Goal: Information Seeking & Learning: Learn about a topic

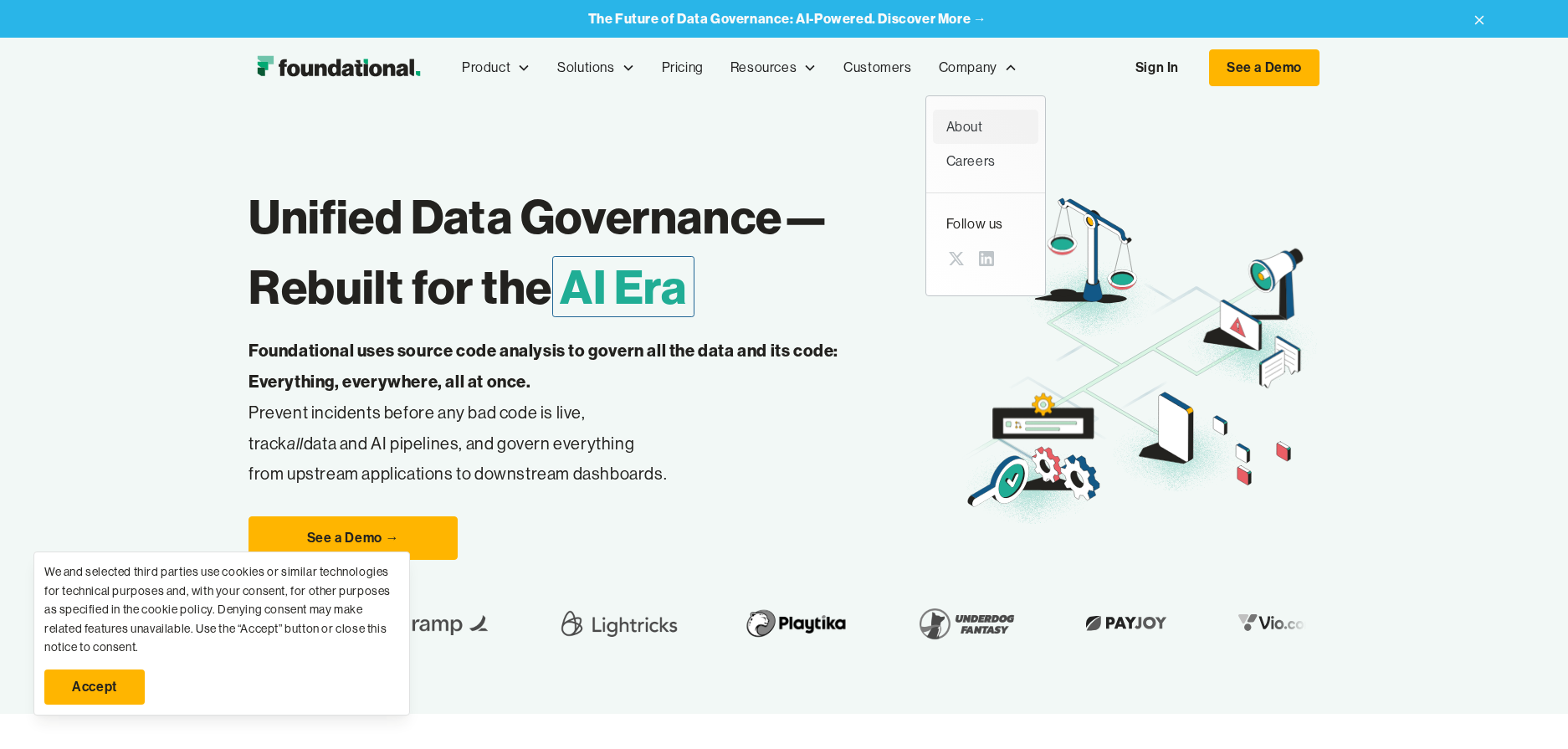
click at [985, 135] on div "About" at bounding box center [986, 127] width 79 height 22
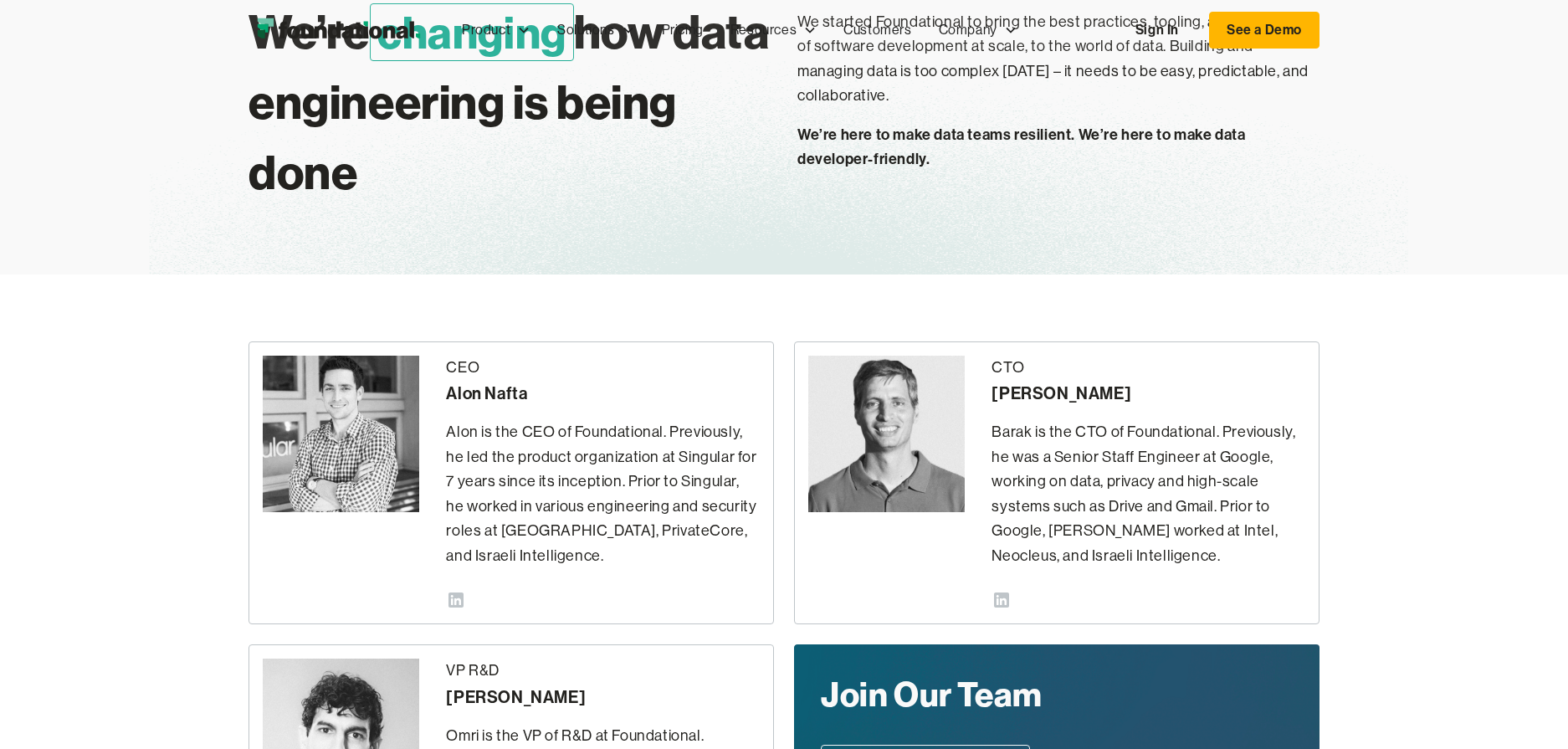
scroll to position [199, 0]
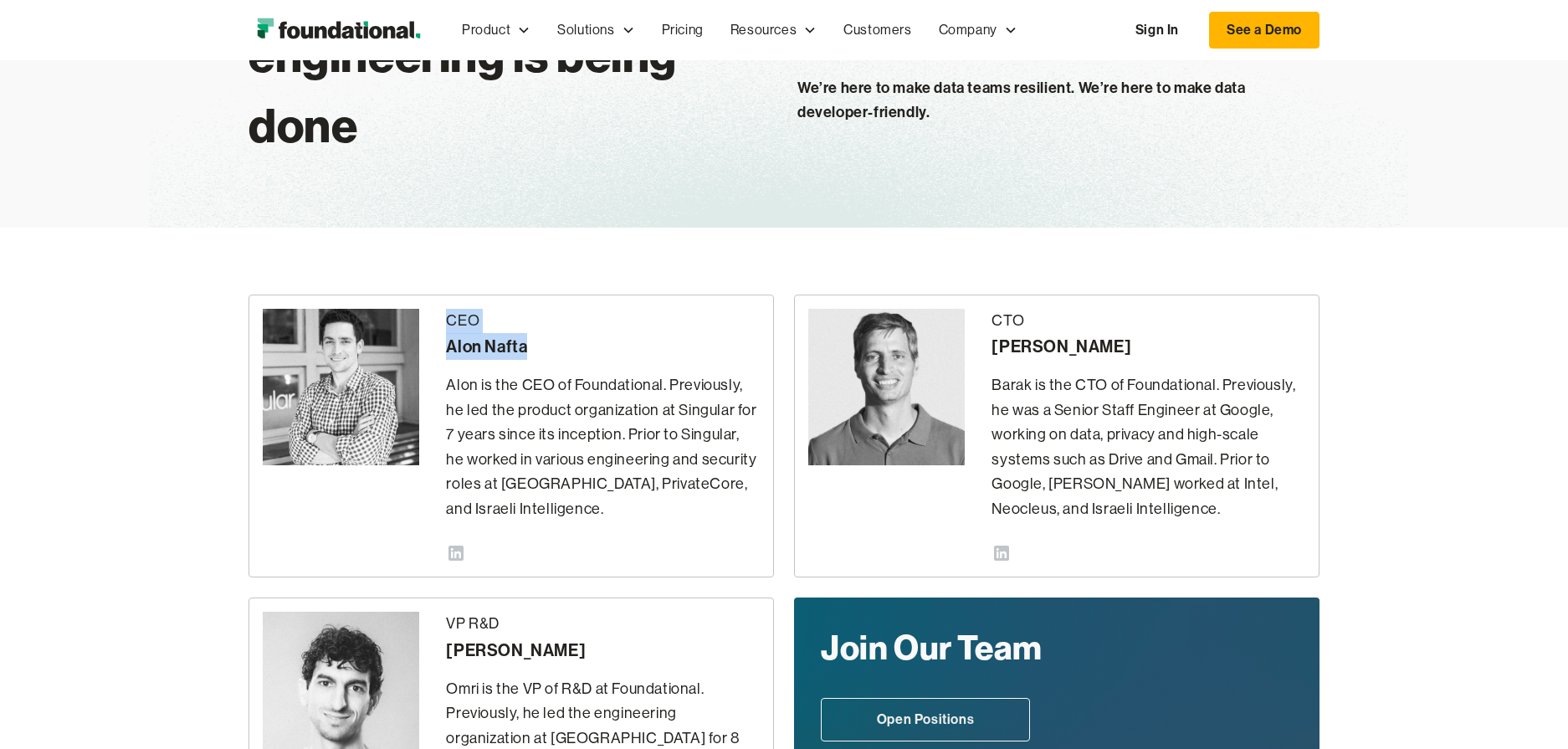
drag, startPoint x: 458, startPoint y: 322, endPoint x: 541, endPoint y: 351, distance: 87.9
click at [541, 351] on div "CEO Alon Nafta" at bounding box center [603, 335] width 313 height 52
copy div "CEO Alon Nafta"
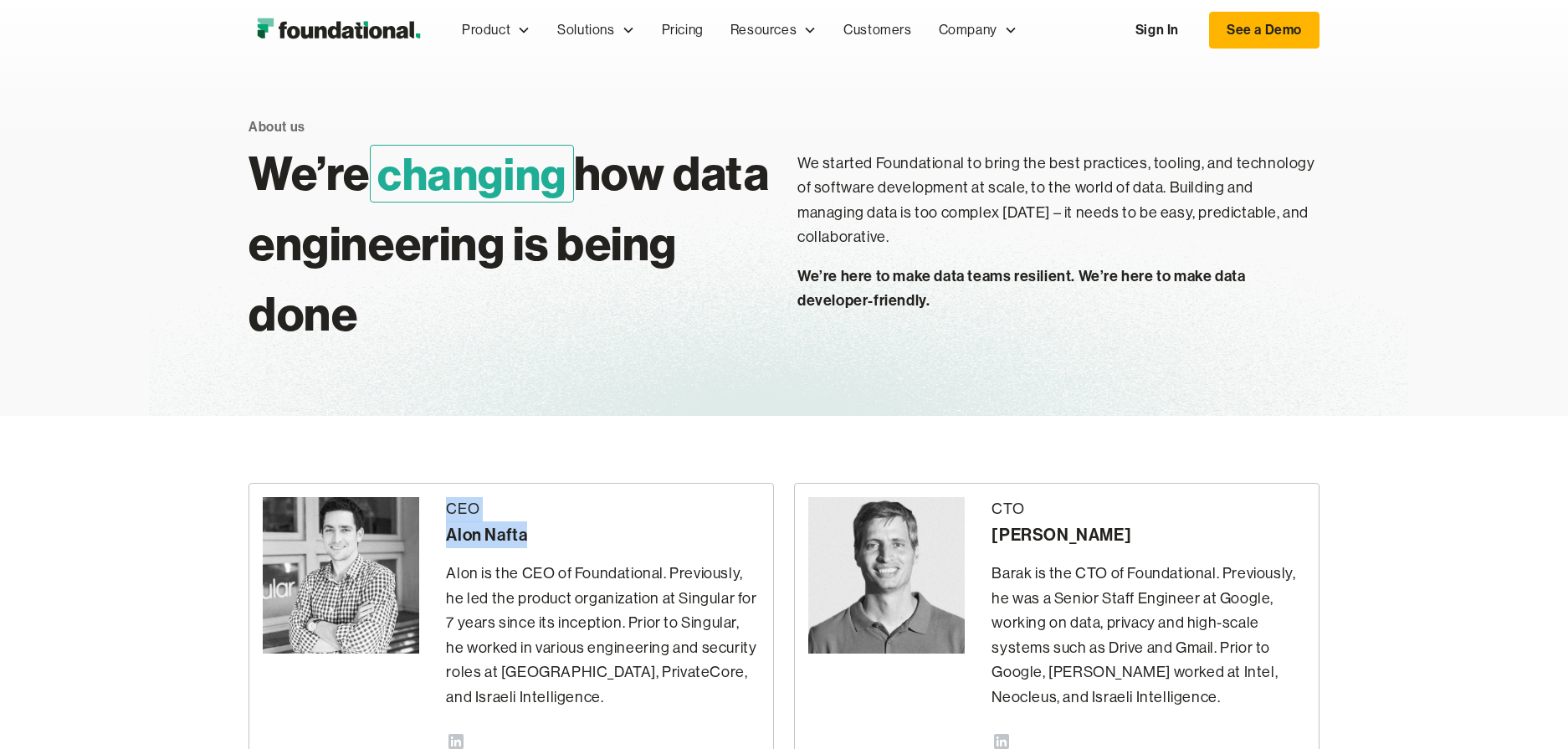
scroll to position [0, 0]
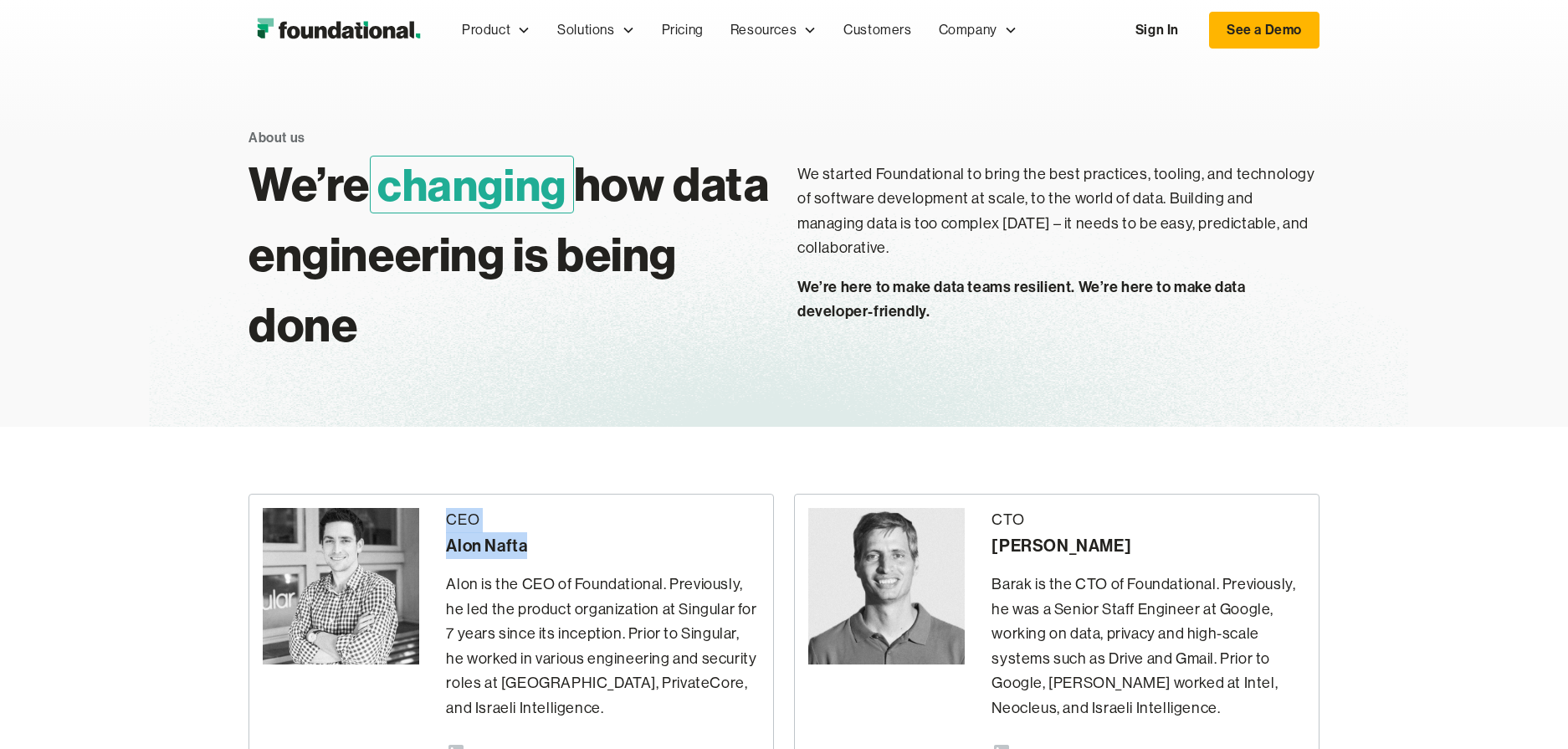
click at [383, 33] on img "home" at bounding box center [338, 30] width 180 height 34
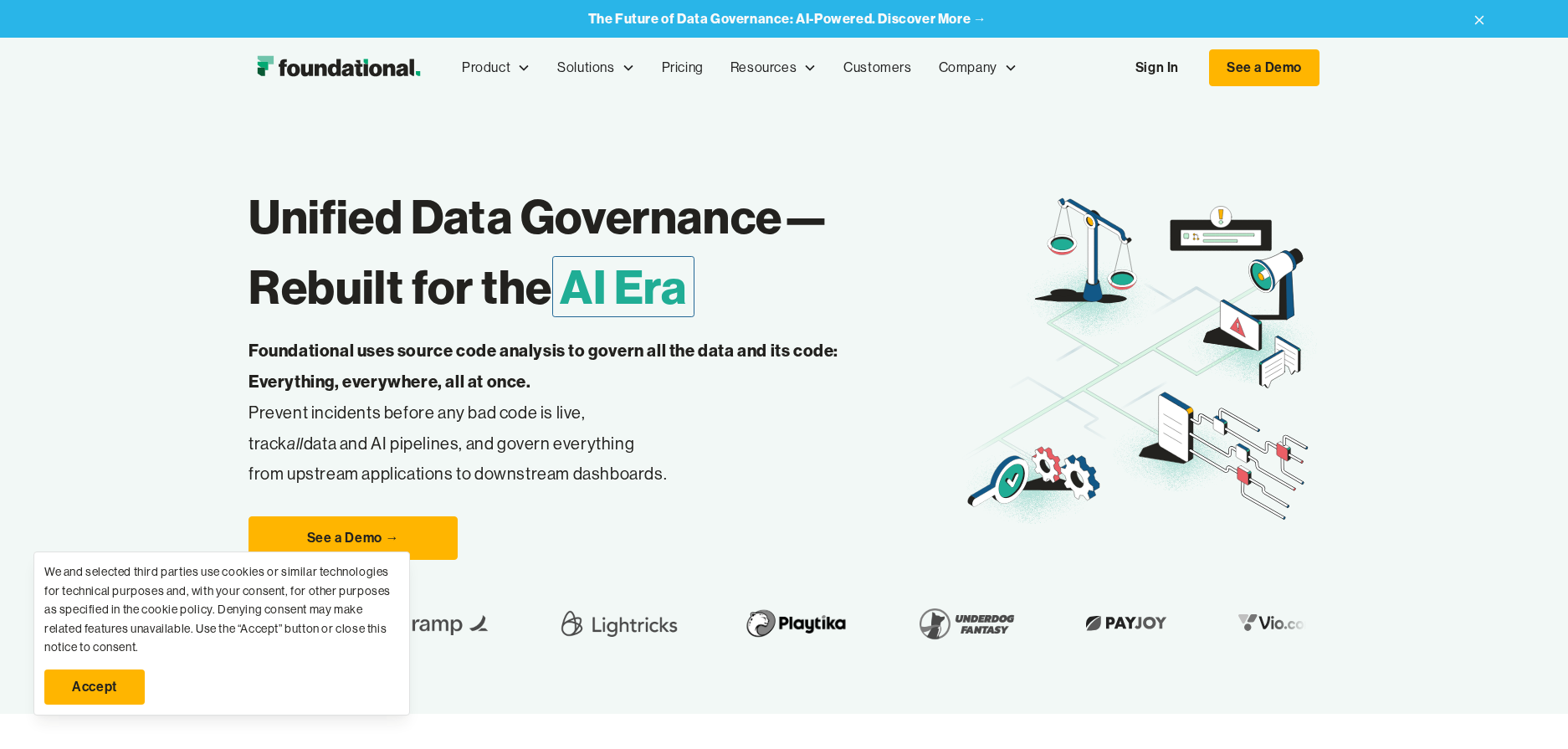
click at [878, 22] on strong "The Future of Data Governance: AI-Powered. Discover More →" at bounding box center [787, 18] width 399 height 17
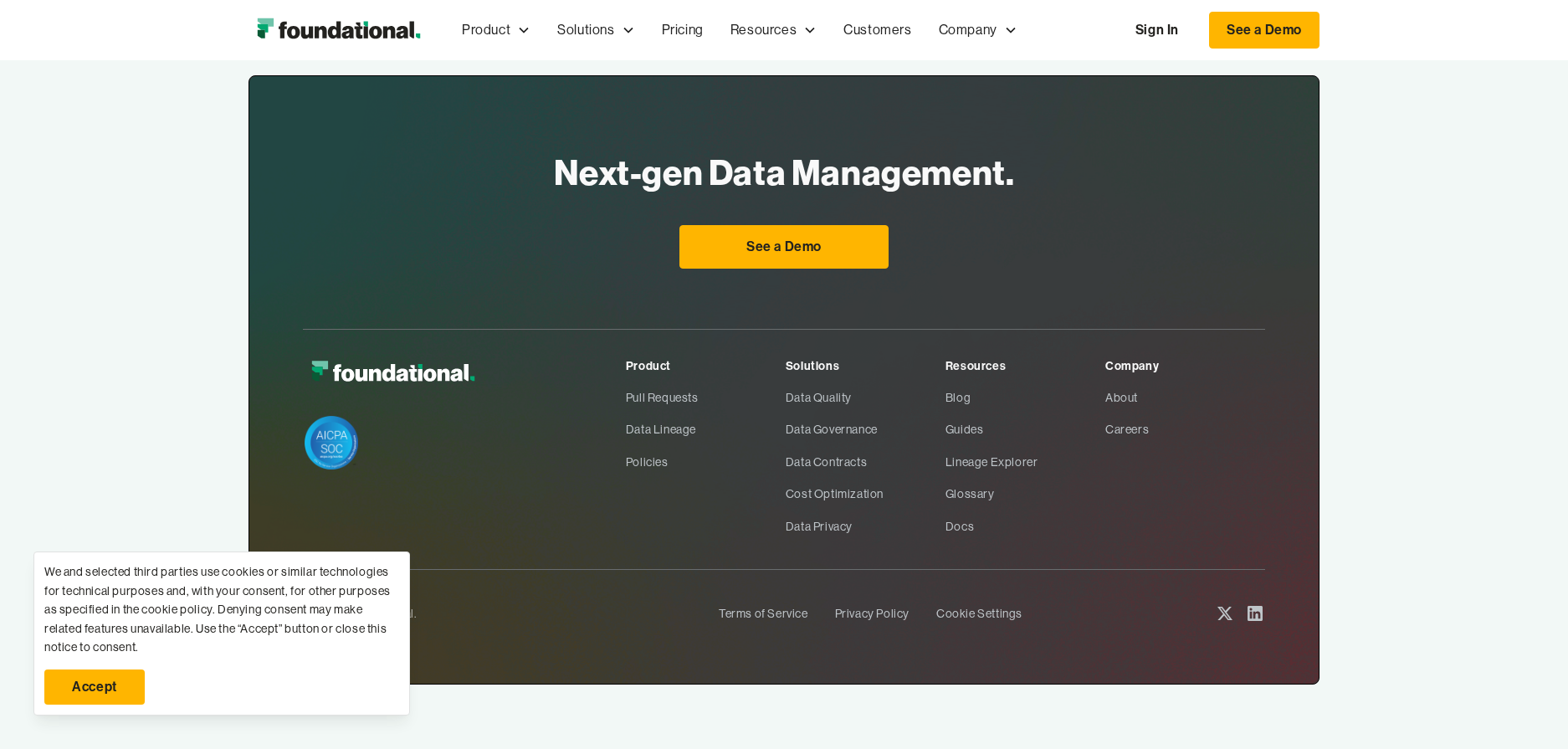
scroll to position [2134, 0]
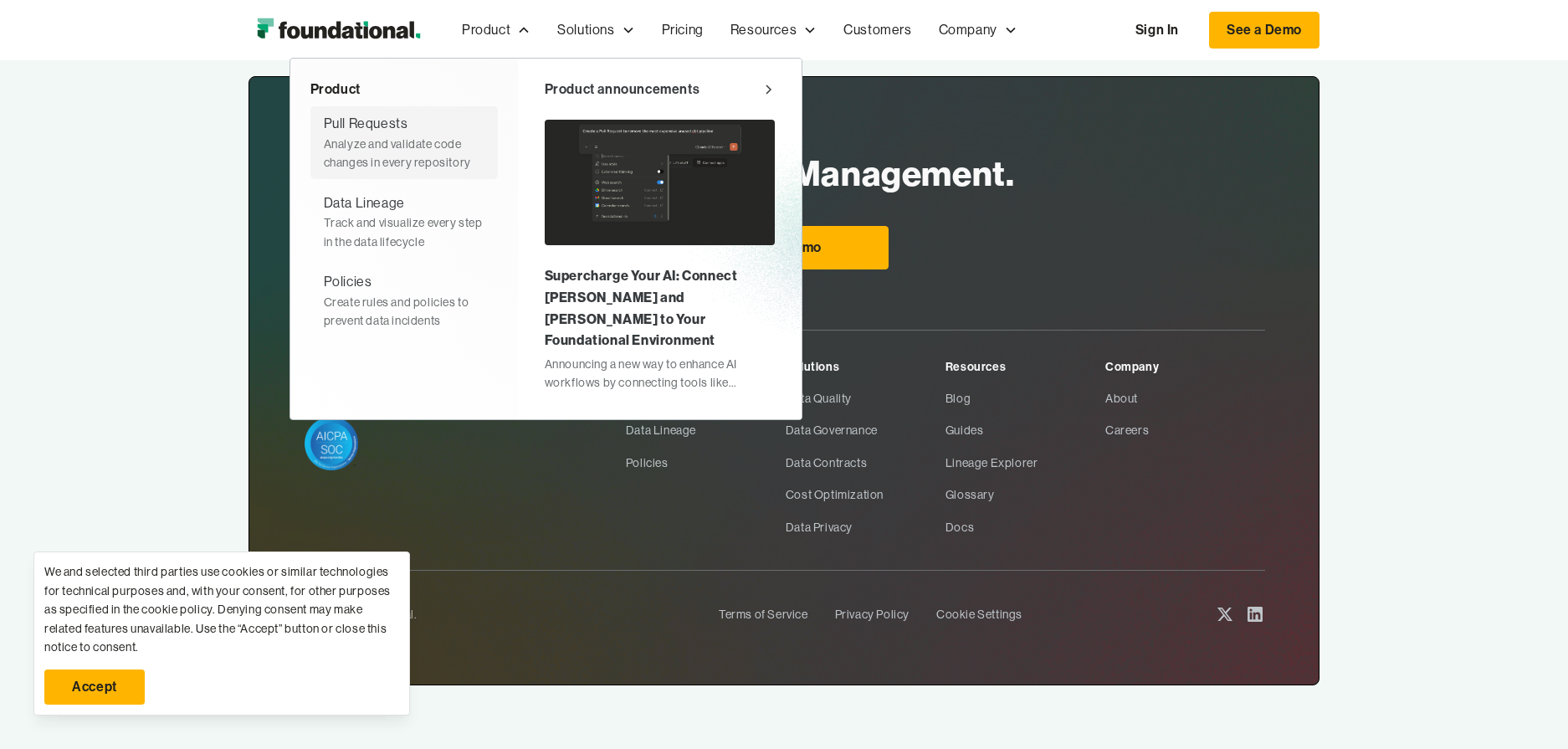
click at [420, 139] on div "Analyze and validate code changes in every repository" at bounding box center [403, 153] width 160 height 38
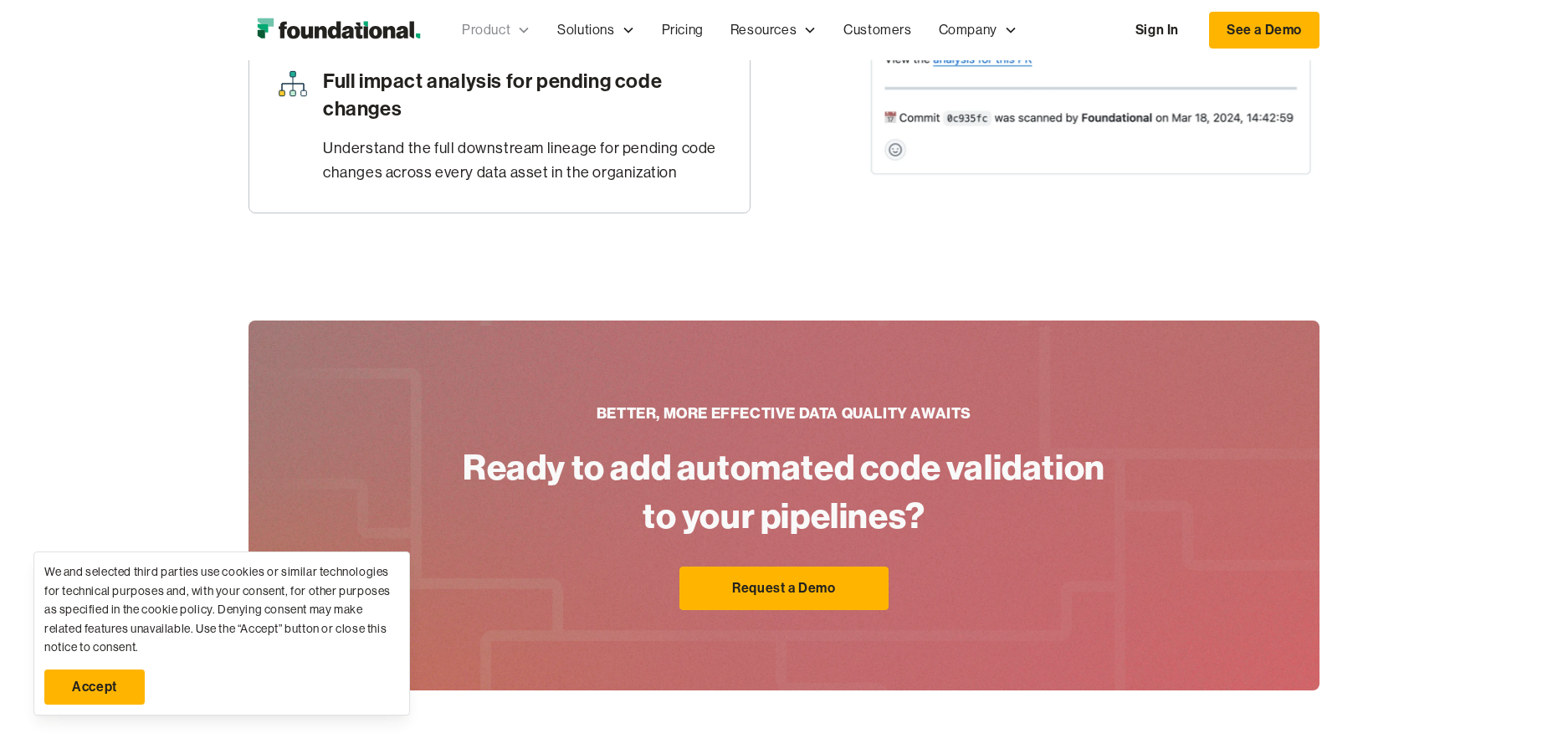
scroll to position [1284, 0]
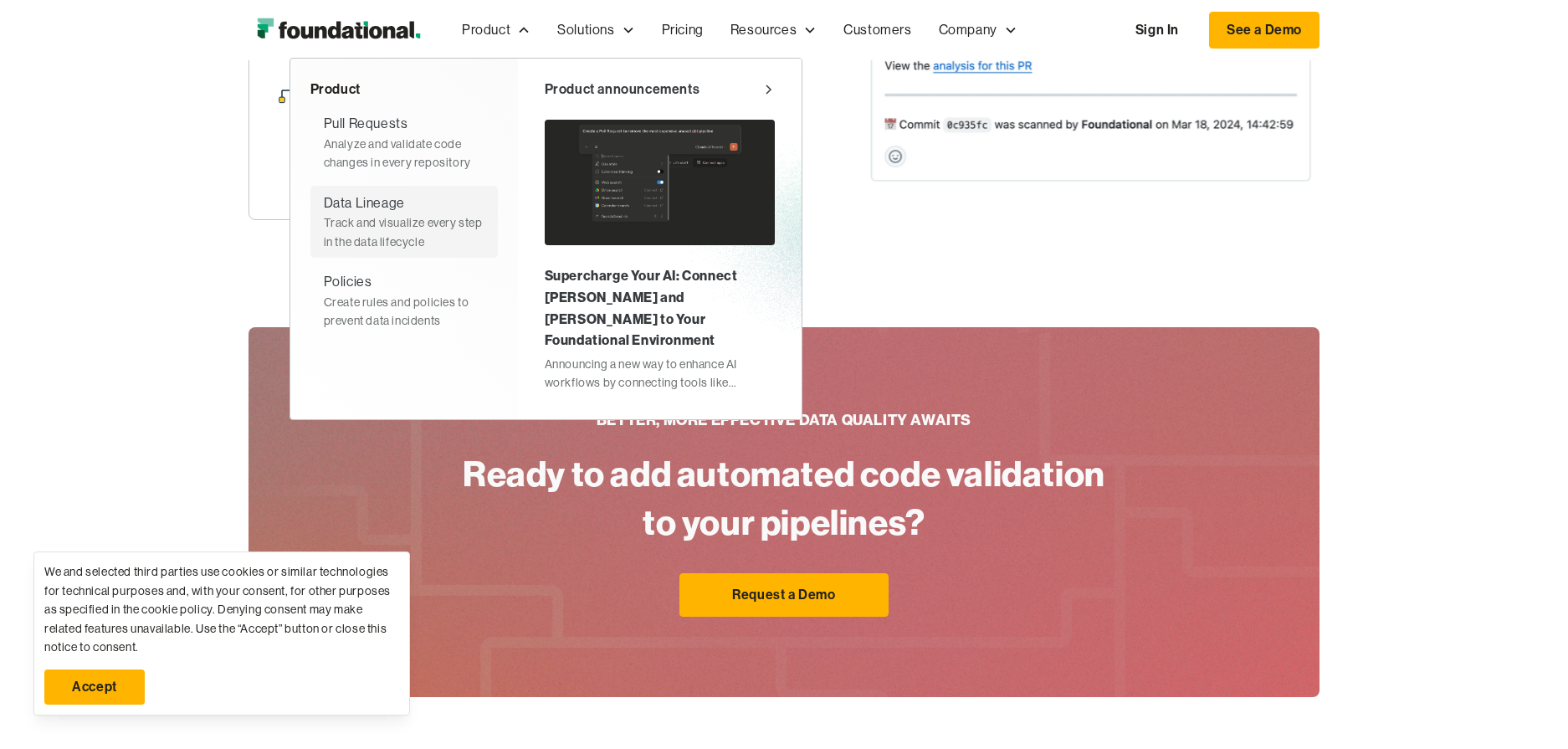
click at [438, 215] on div "Track and visualize every step in the data lifecycle" at bounding box center [403, 232] width 160 height 38
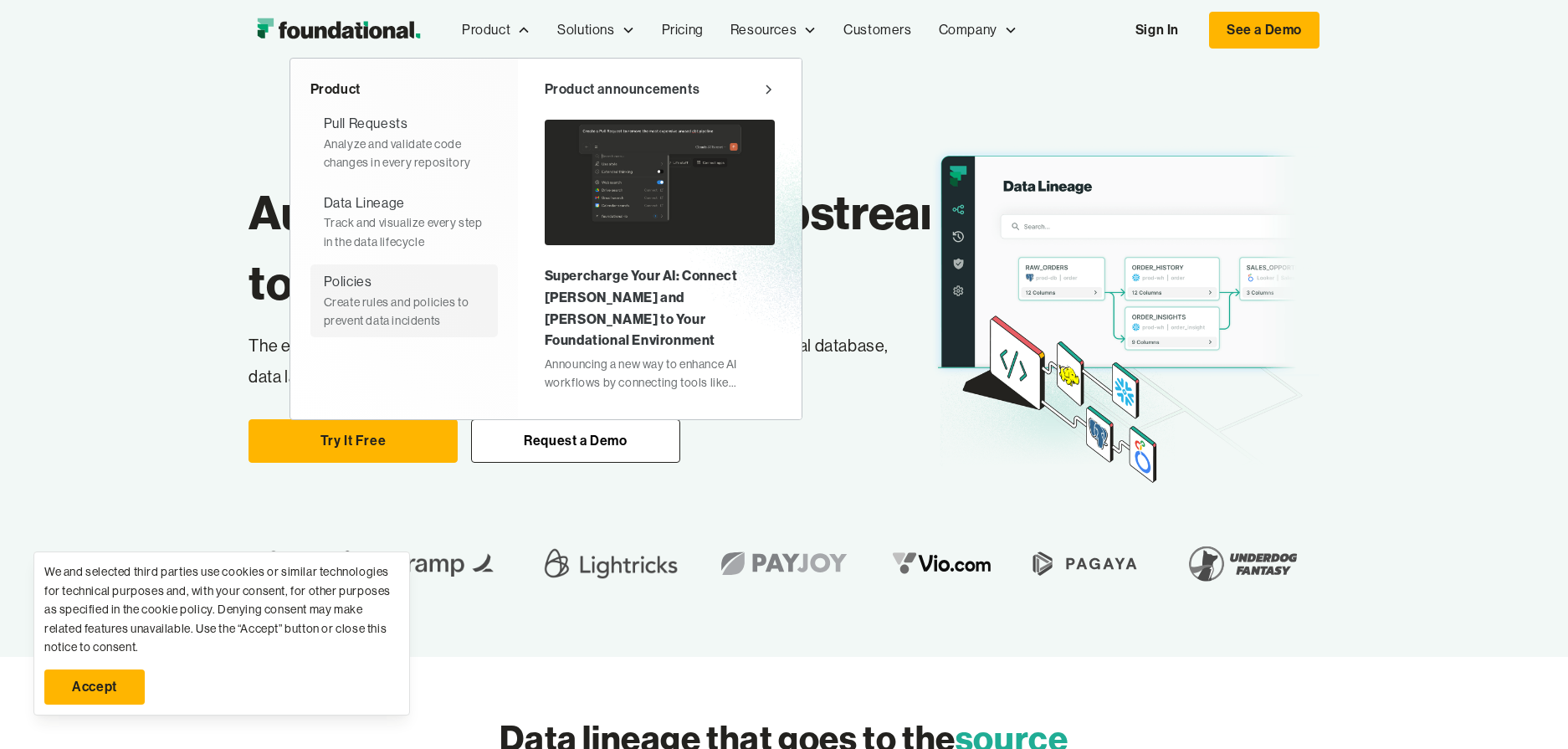
click at [391, 293] on div "Create rules and policies to prevent data incidents" at bounding box center [403, 312] width 160 height 38
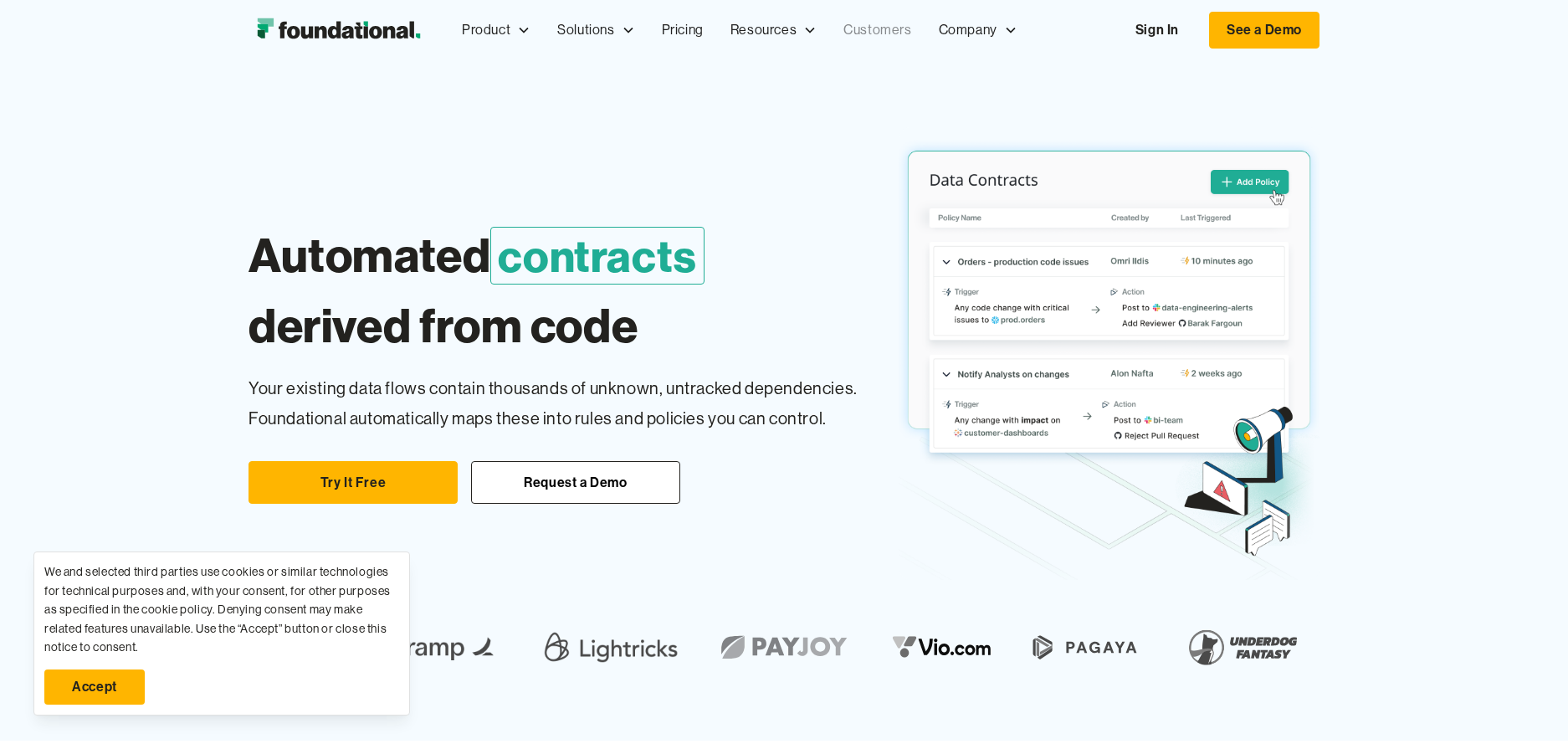
click at [875, 32] on link "Customers" at bounding box center [877, 30] width 94 height 55
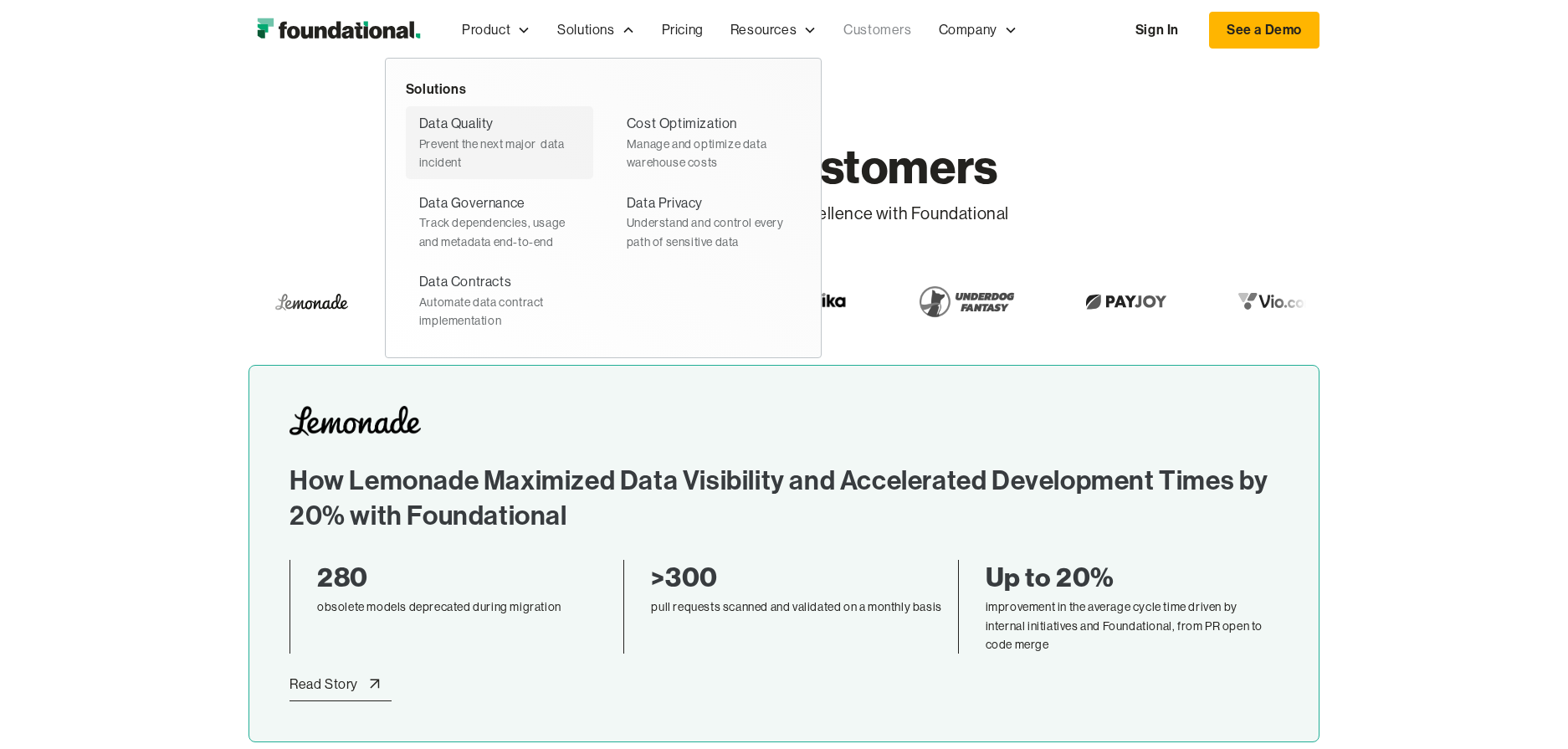
click at [492, 155] on div "Prevent the next major  data incident" at bounding box center [499, 153] width 160 height 38
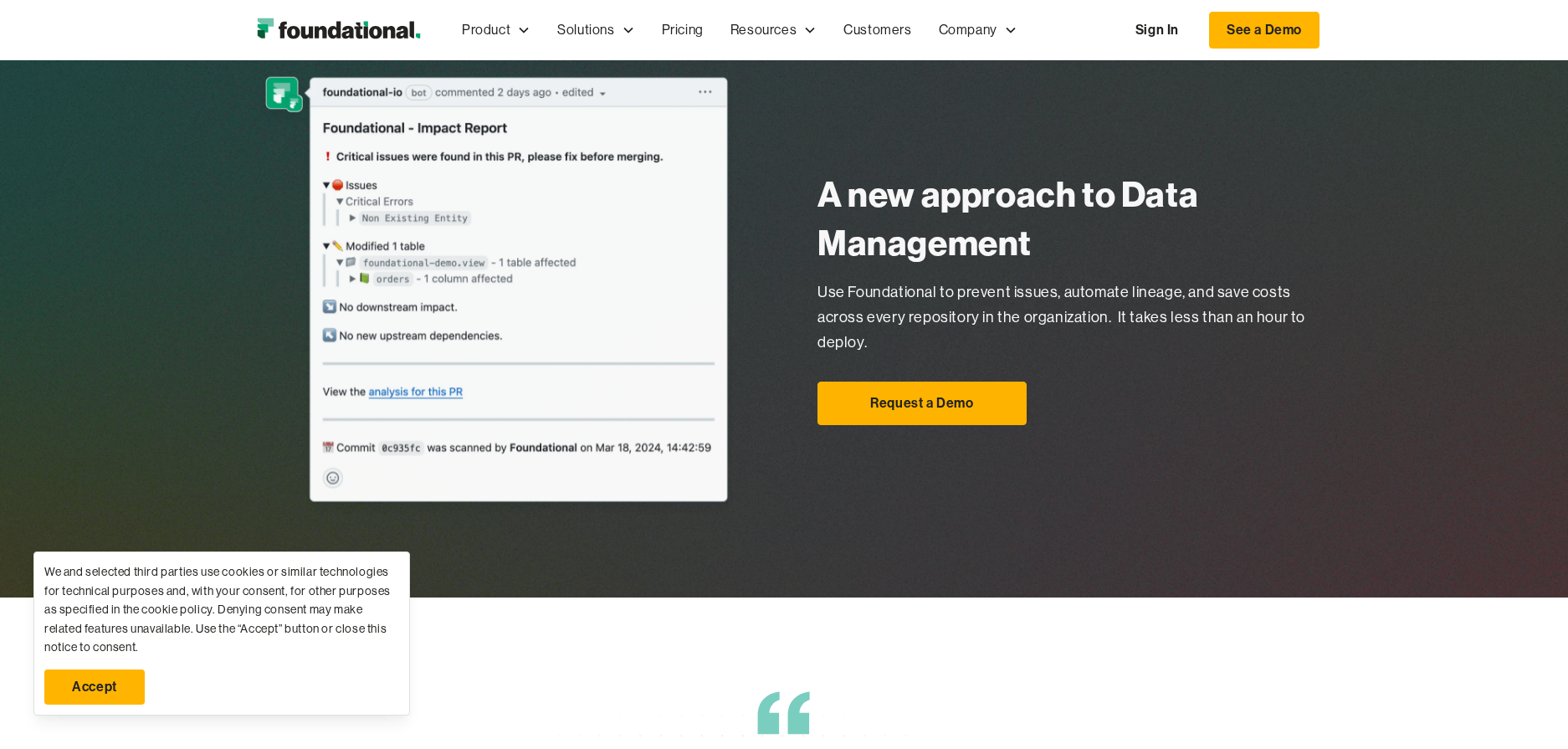
scroll to position [1357, 0]
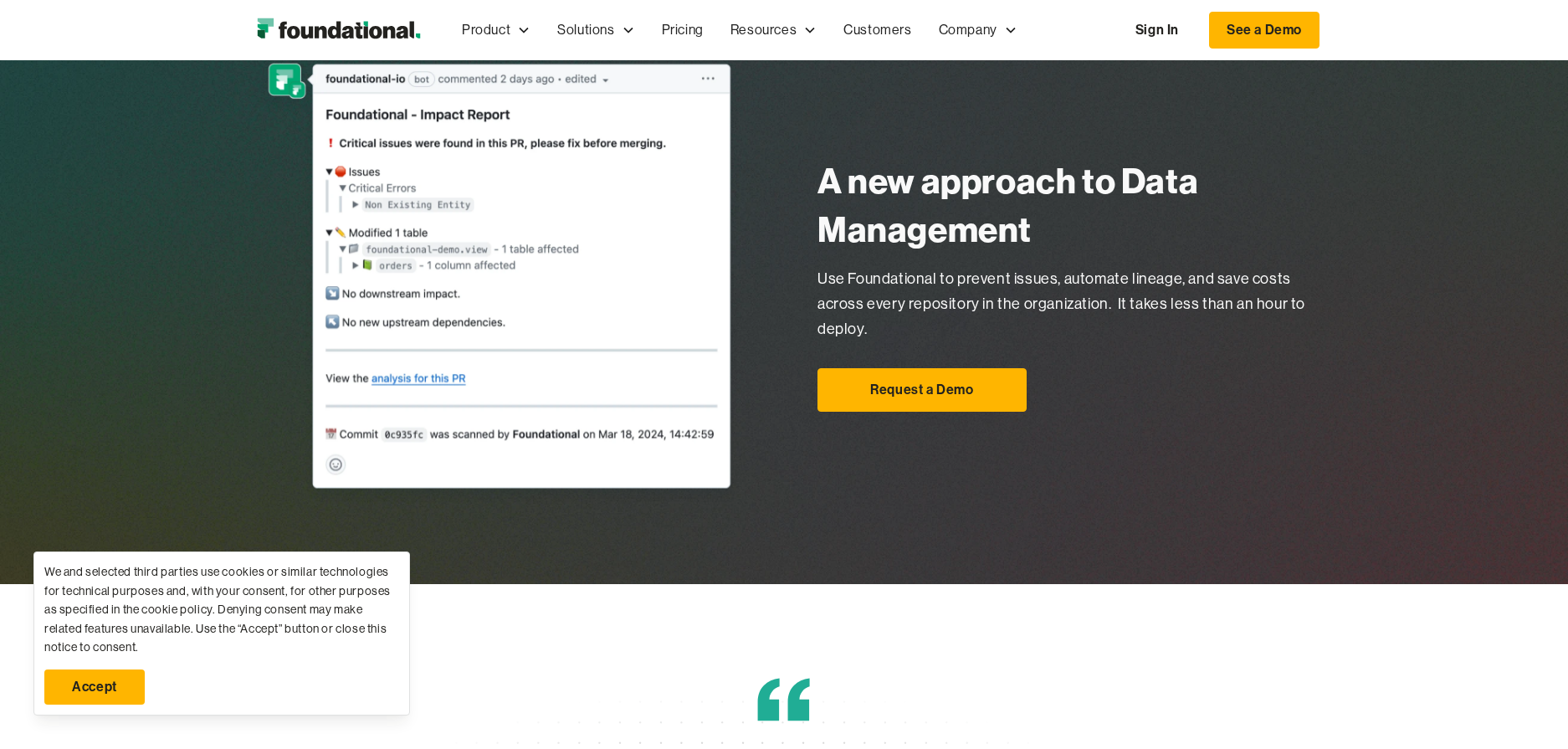
click at [344, 34] on img "home" at bounding box center [338, 30] width 180 height 34
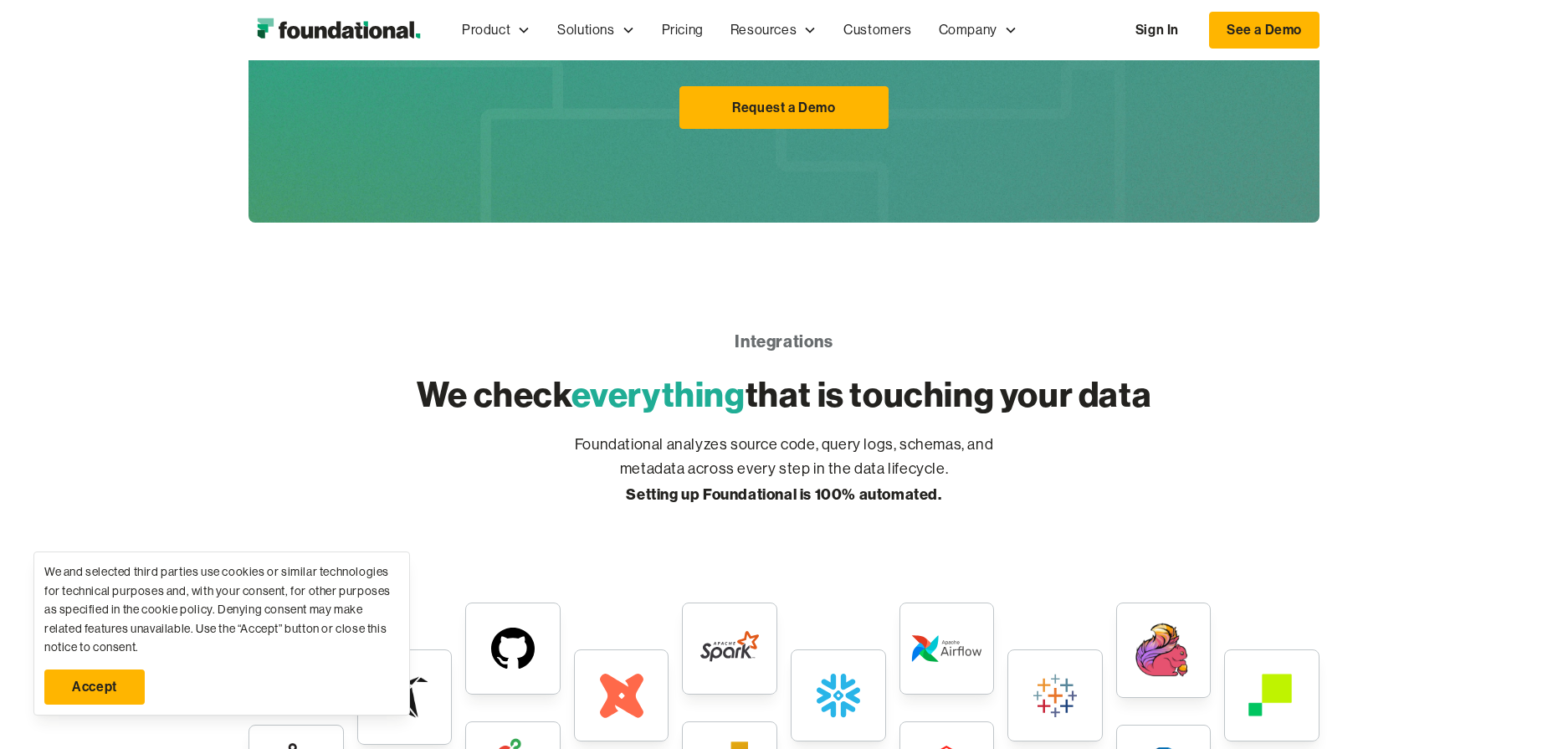
scroll to position [3223, 0]
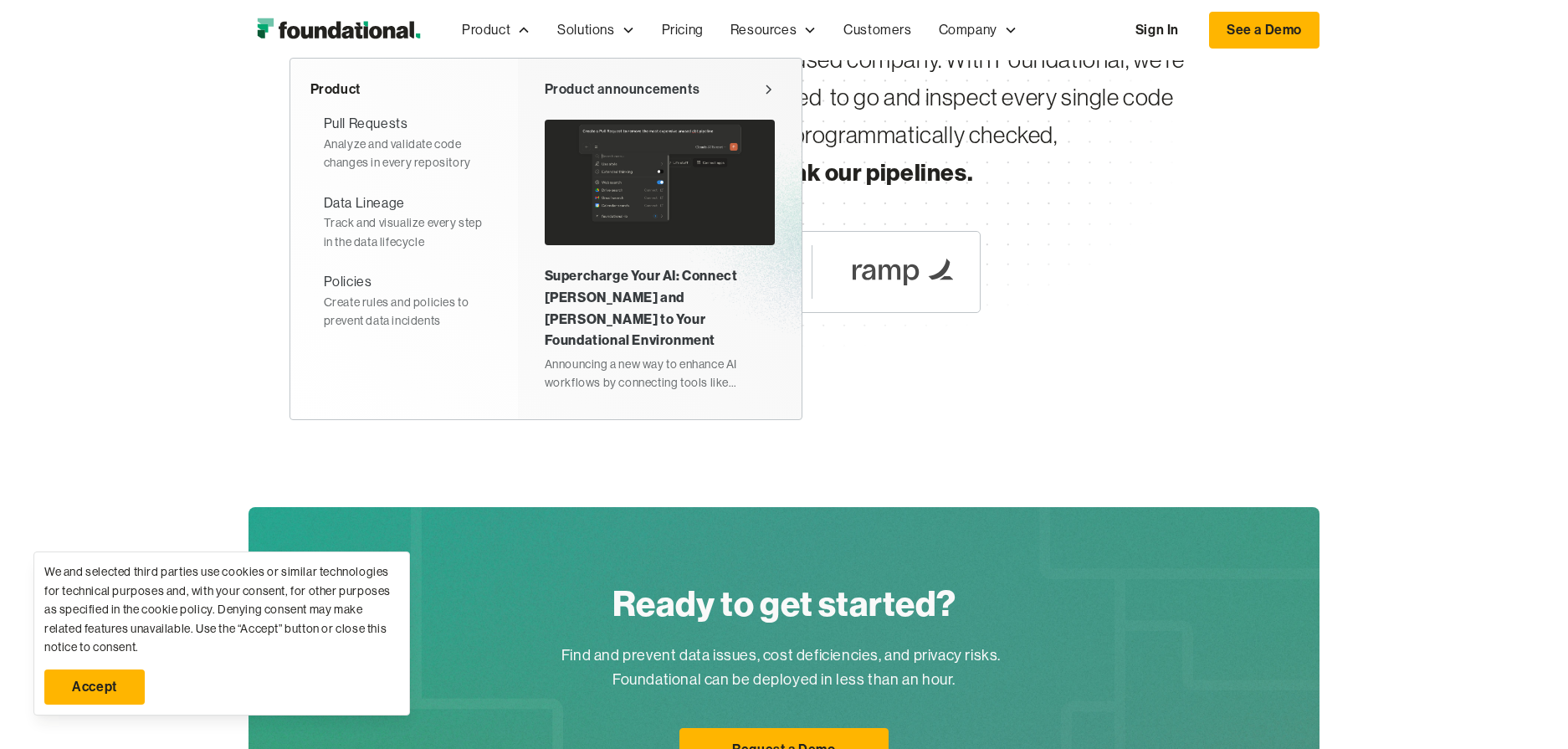
click at [657, 301] on div "Supercharge Your AI: Connect [PERSON_NAME] and [PERSON_NAME] to Your Foundation…" at bounding box center [659, 307] width 230 height 85
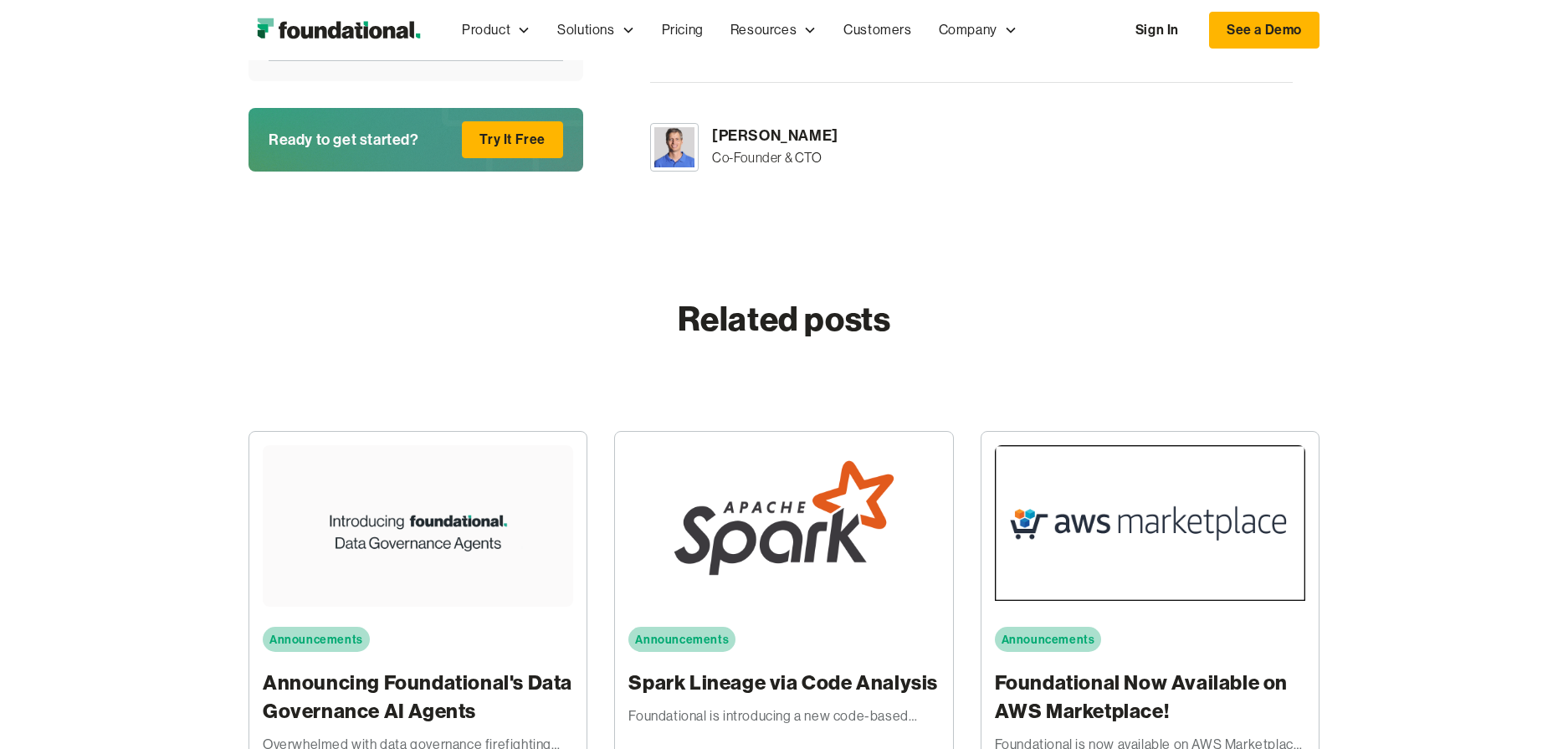
scroll to position [2700, 0]
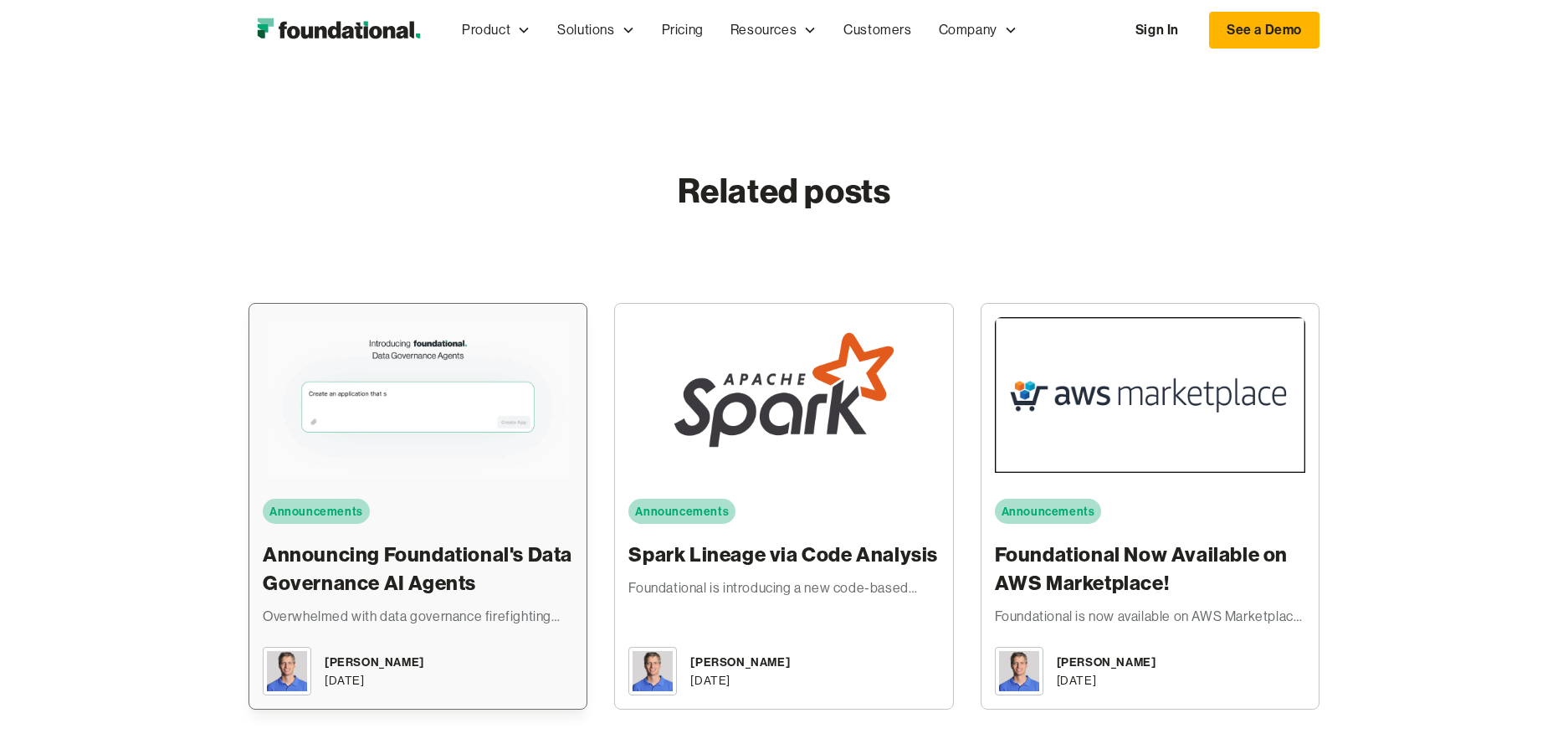
click at [506, 332] on img at bounding box center [418, 404] width 311 height 175
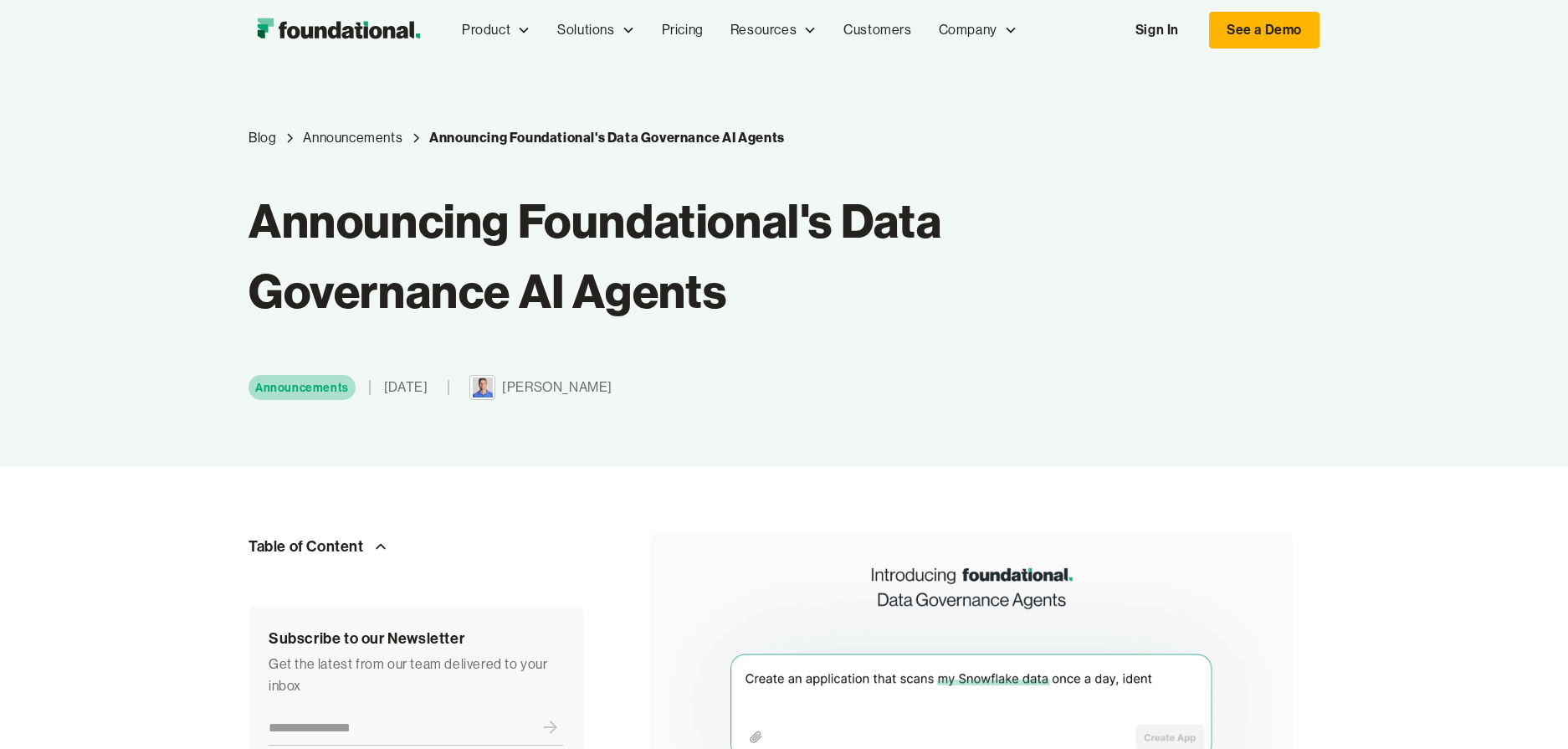
click at [389, 34] on img "home" at bounding box center [338, 30] width 180 height 34
